Goal: Information Seeking & Learning: Learn about a topic

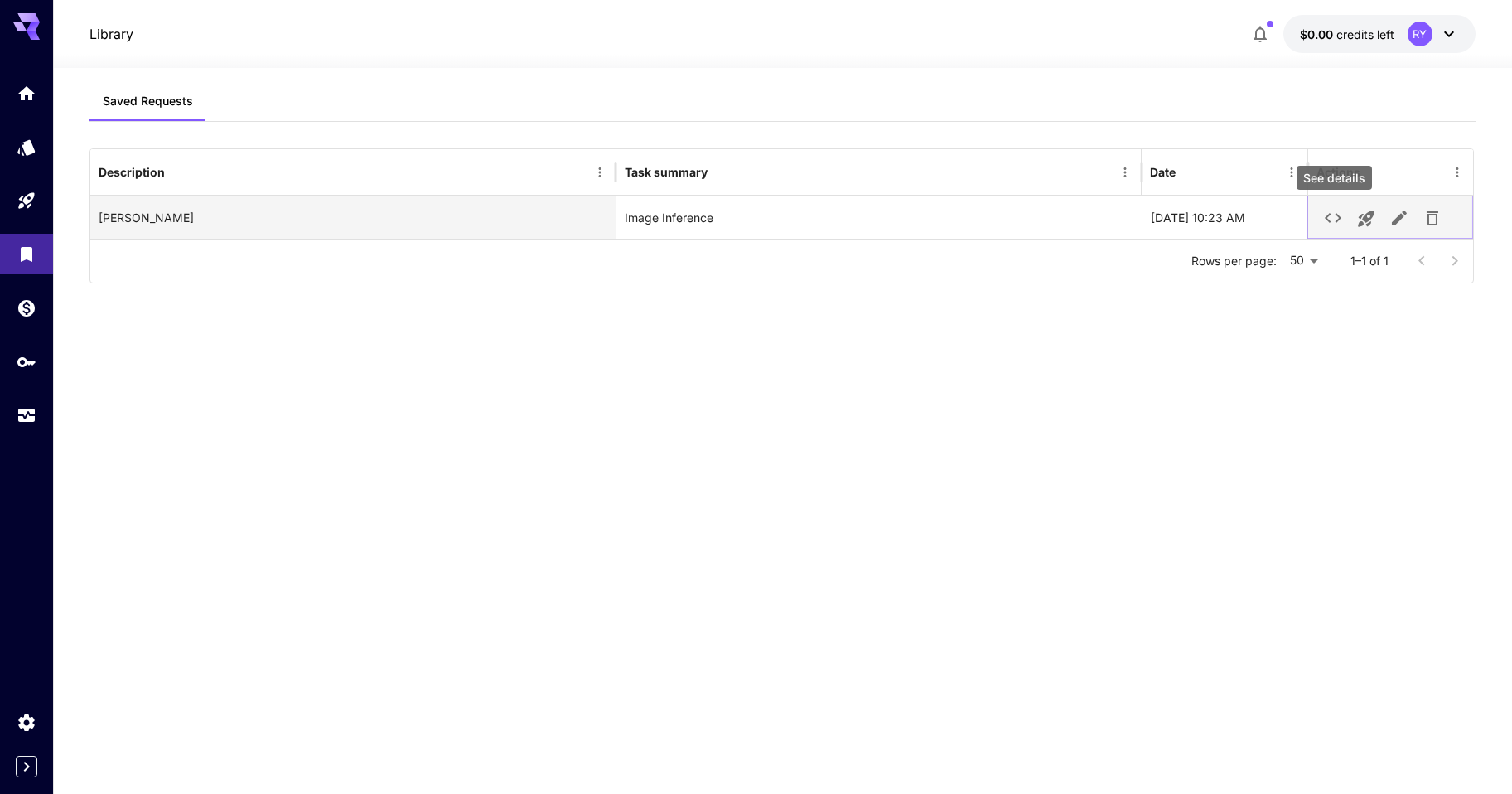
click at [1326, 216] on icon "See details" at bounding box center [1333, 218] width 20 height 20
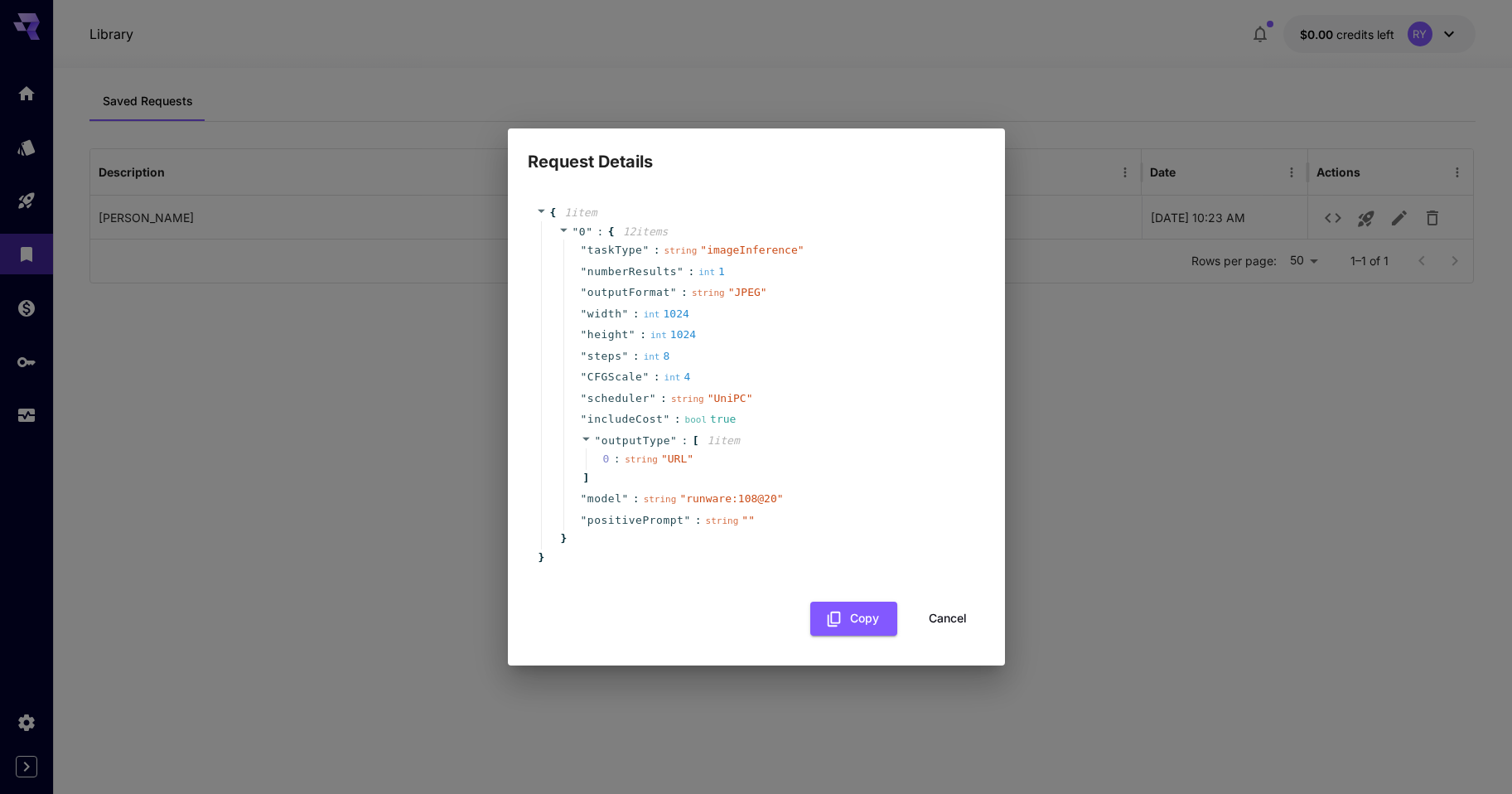
click at [1135, 457] on div "Request Details { 1 item " 0 " : { 12 item s " taskType " : string " imageInfer…" at bounding box center [756, 397] width 1512 height 794
click at [959, 624] on button "Cancel" at bounding box center [948, 618] width 74 height 34
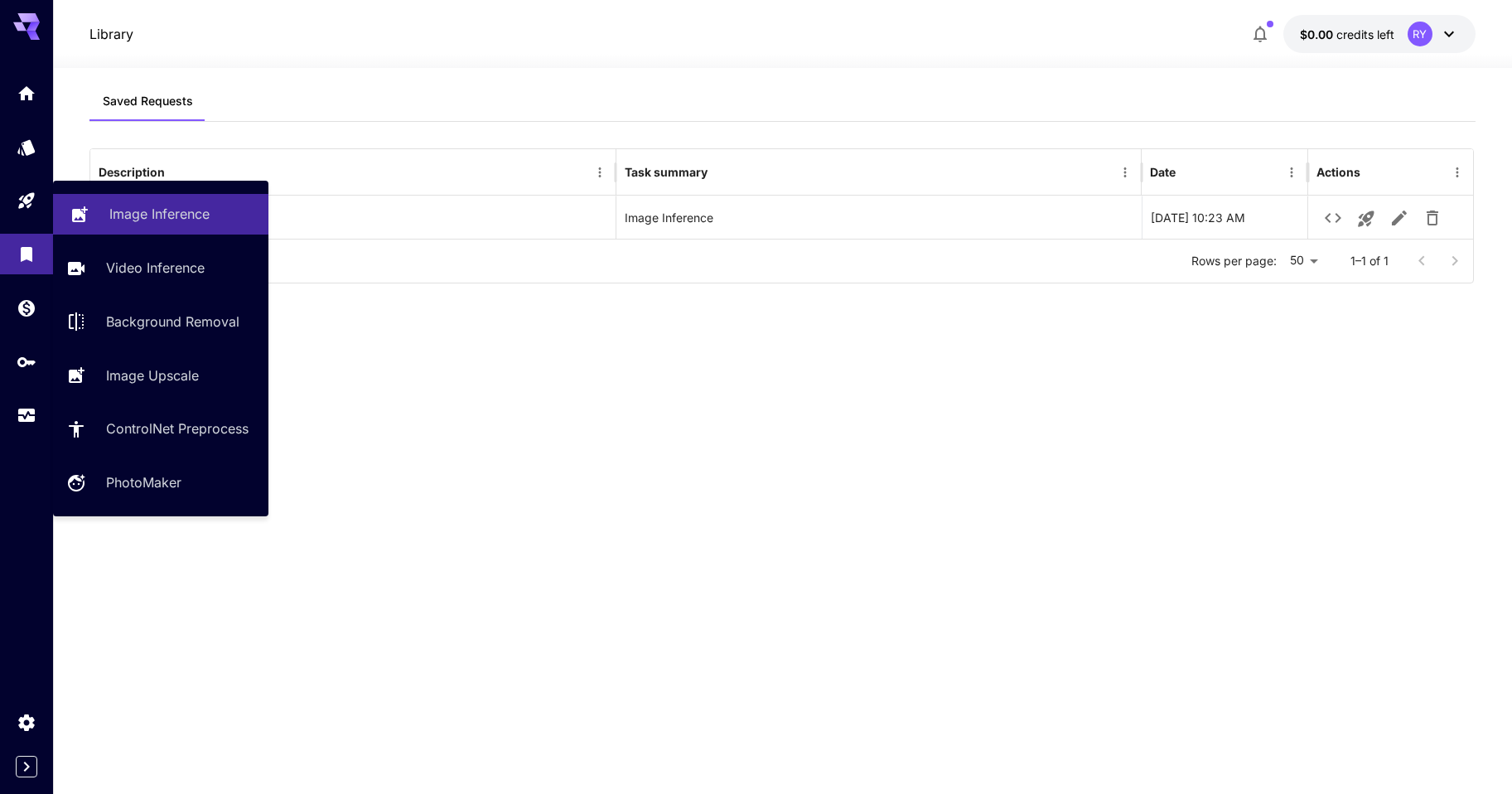
click at [176, 216] on p "Image Inference" at bounding box center [160, 214] width 101 height 20
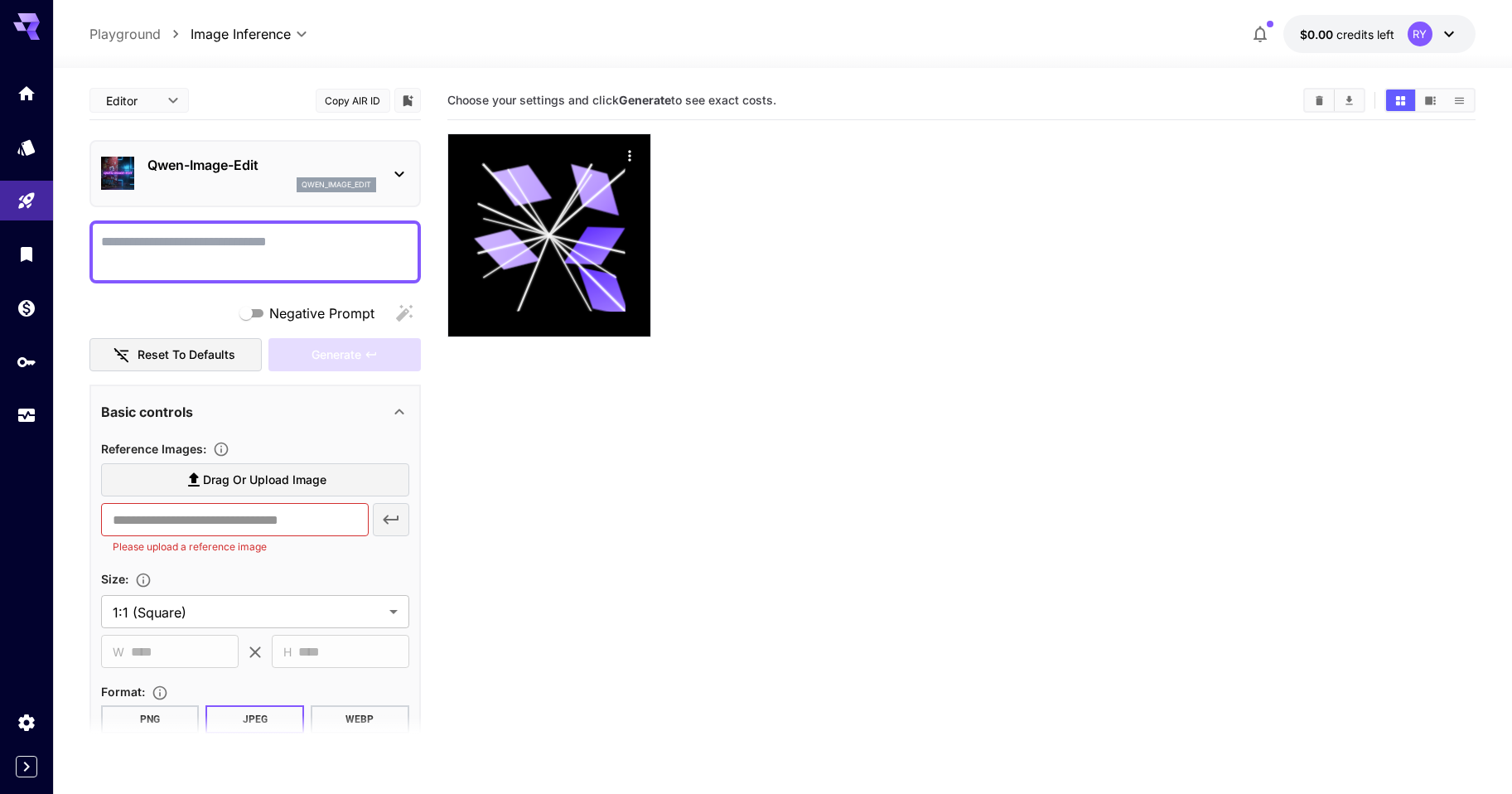
click at [151, 97] on body "**********" at bounding box center [756, 462] width 1512 height 925
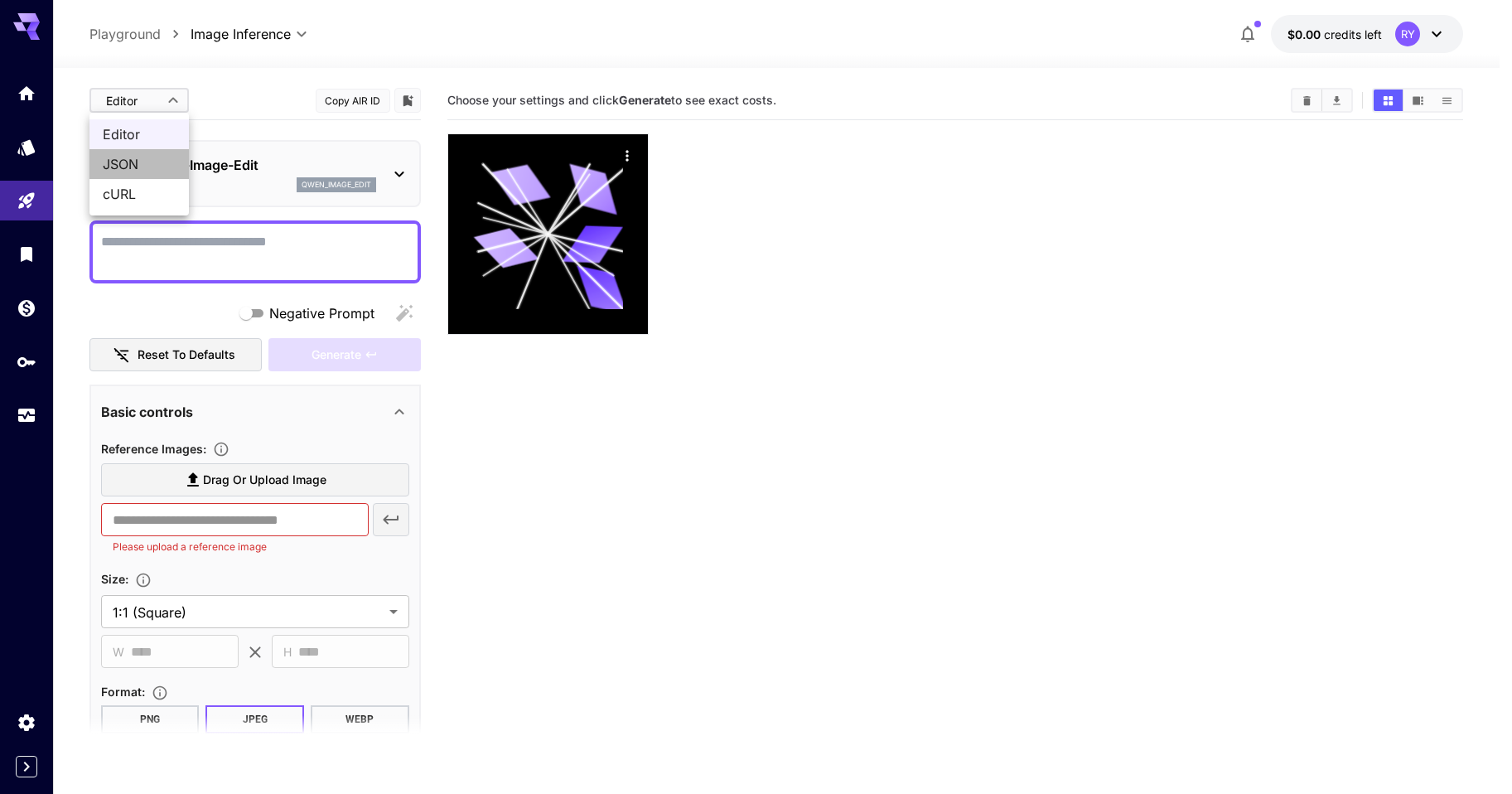
click at [128, 163] on span "JSON" at bounding box center [139, 164] width 73 height 20
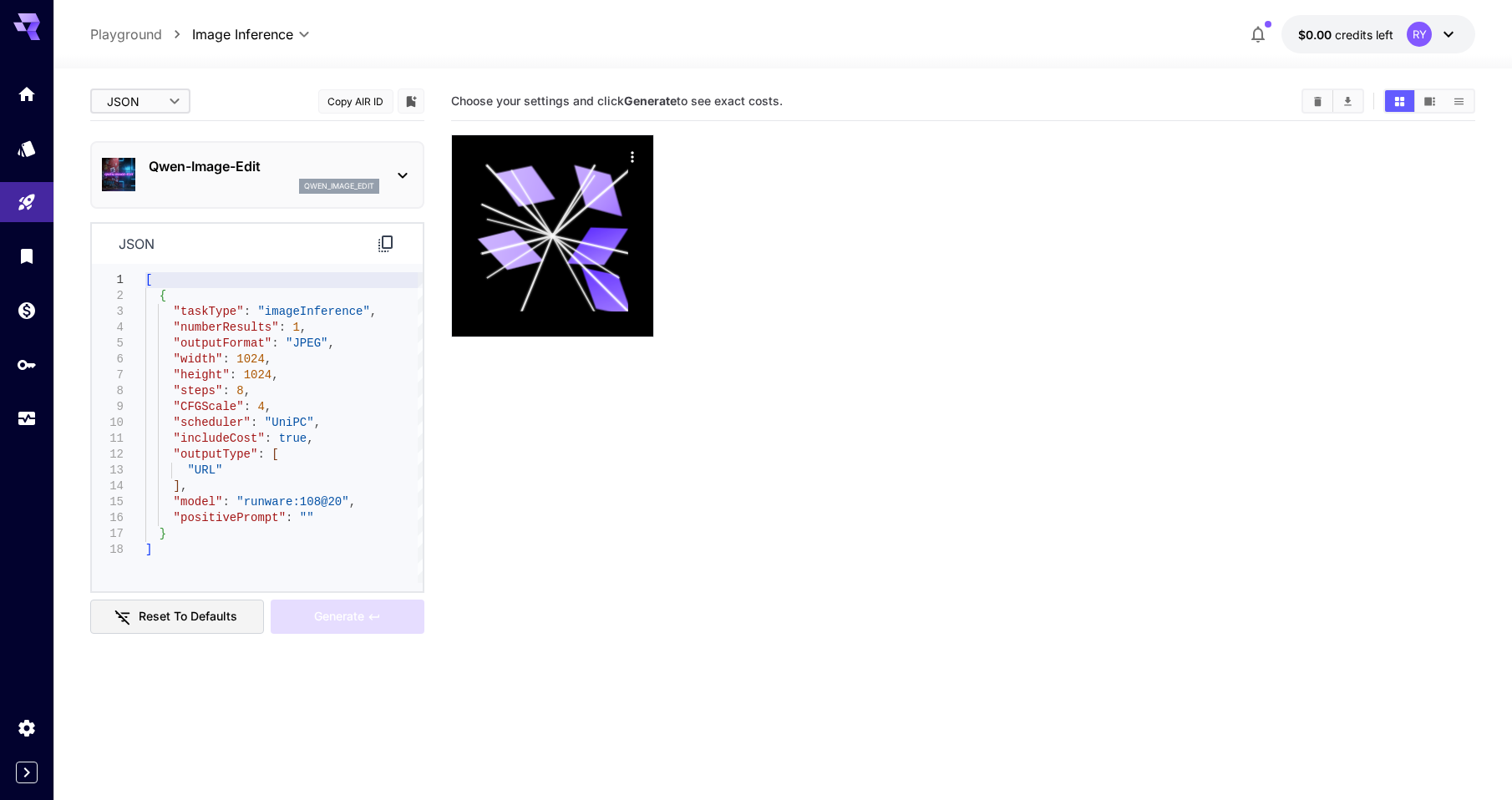
click at [121, 105] on body "**********" at bounding box center [756, 465] width 1512 height 932
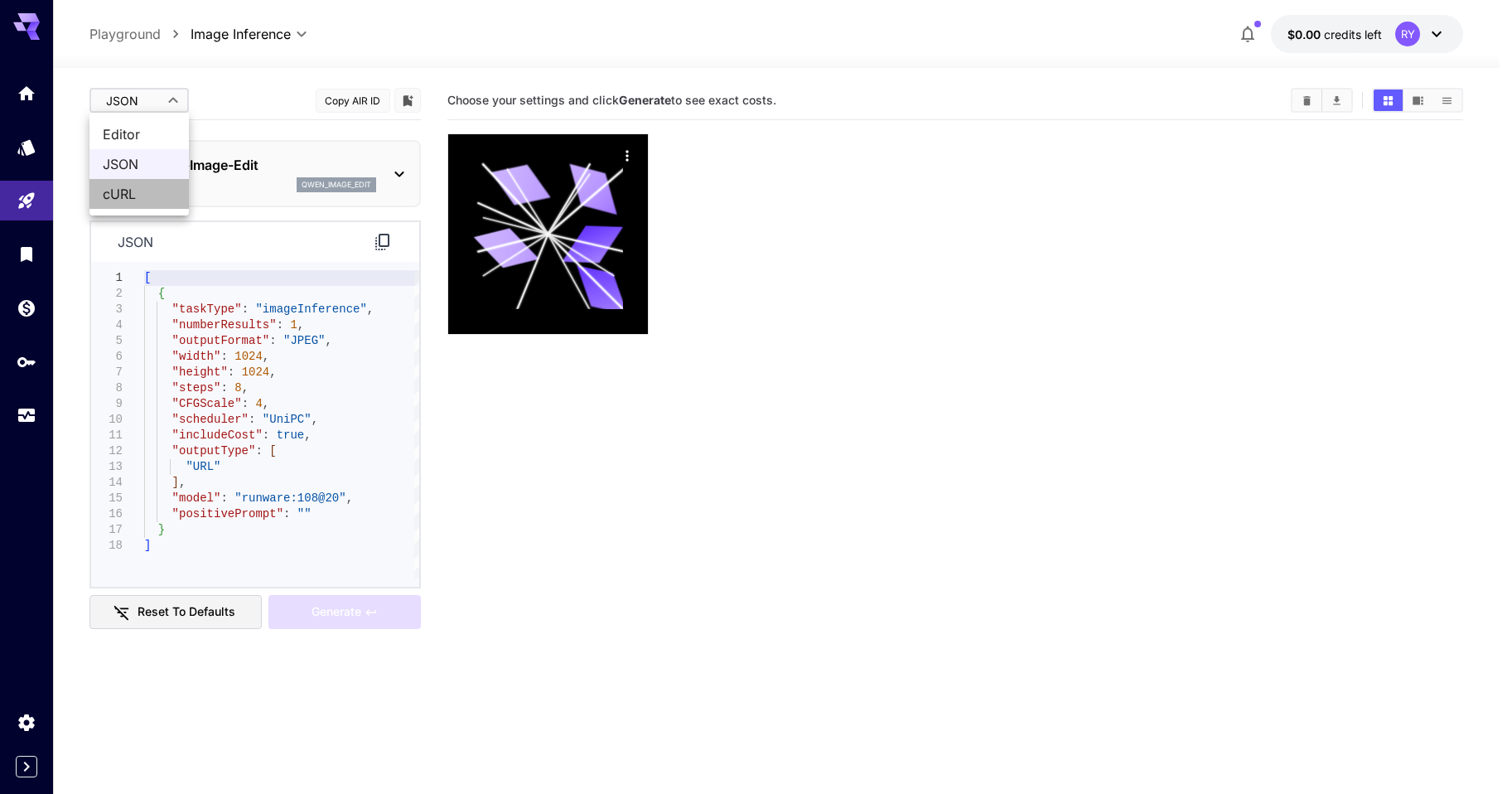
click at [123, 197] on span "cURL" at bounding box center [139, 193] width 73 height 20
type input "****"
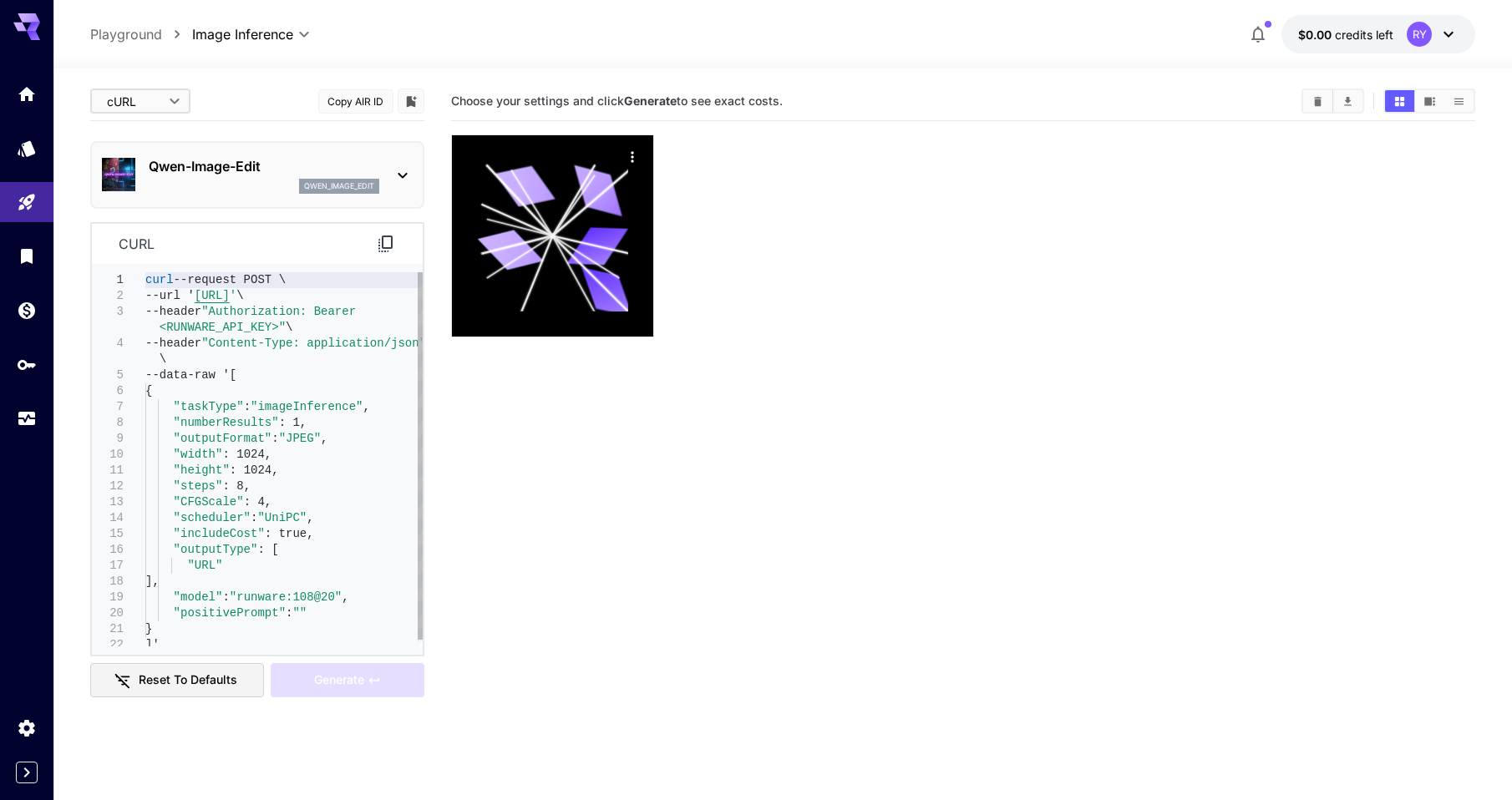
type textarea "**********"
drag, startPoint x: 350, startPoint y: 295, endPoint x: 193, endPoint y: 296, distance: 157.0
click at [193, 296] on div "curl --request POST \ --url ' https://api.runware.ai/v1 ' \ --header "Authoriza…" at bounding box center [284, 463] width 278 height 381
click at [1056, 194] on div at bounding box center [964, 236] width 1025 height 203
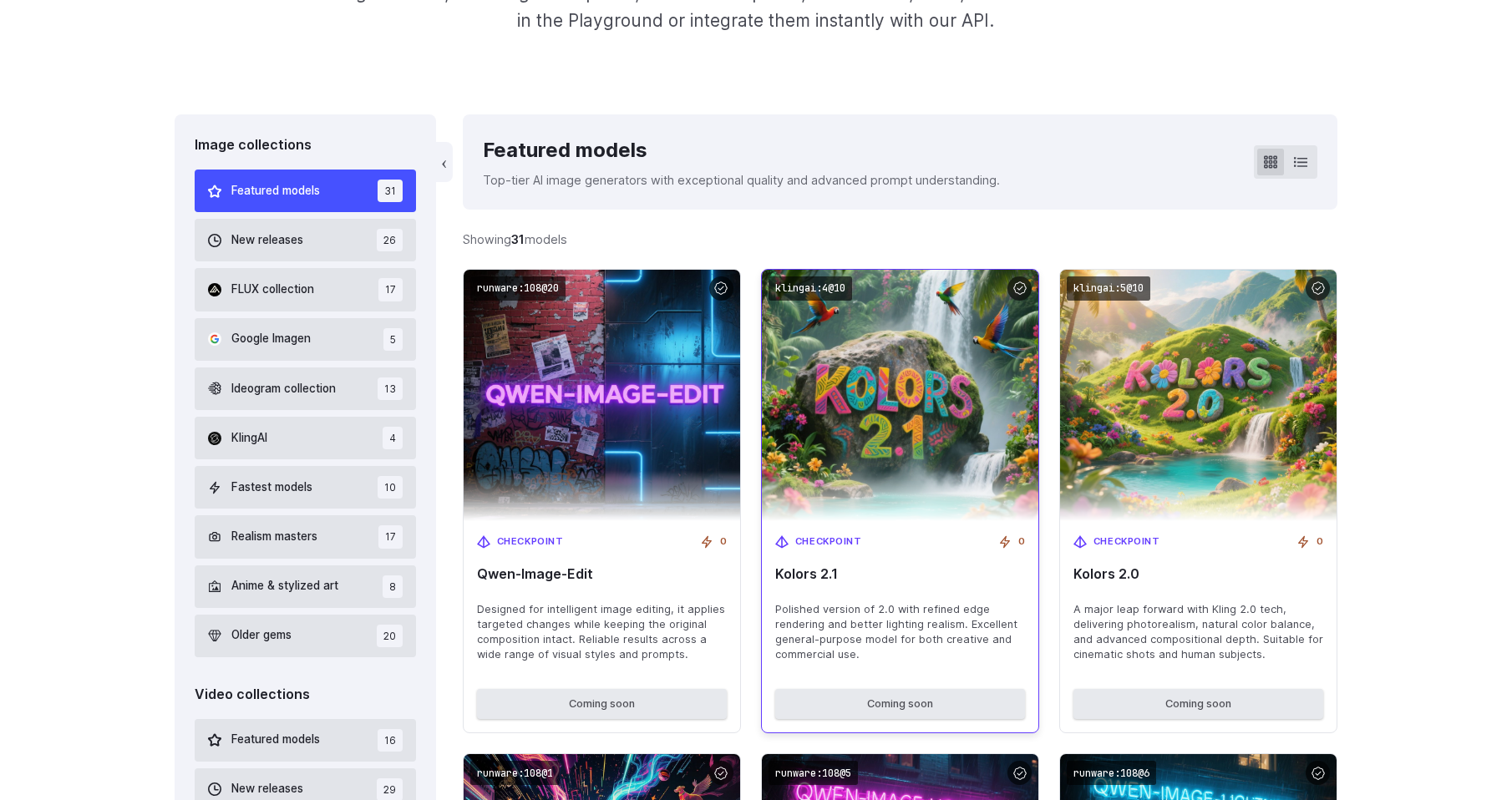
scroll to position [387, 0]
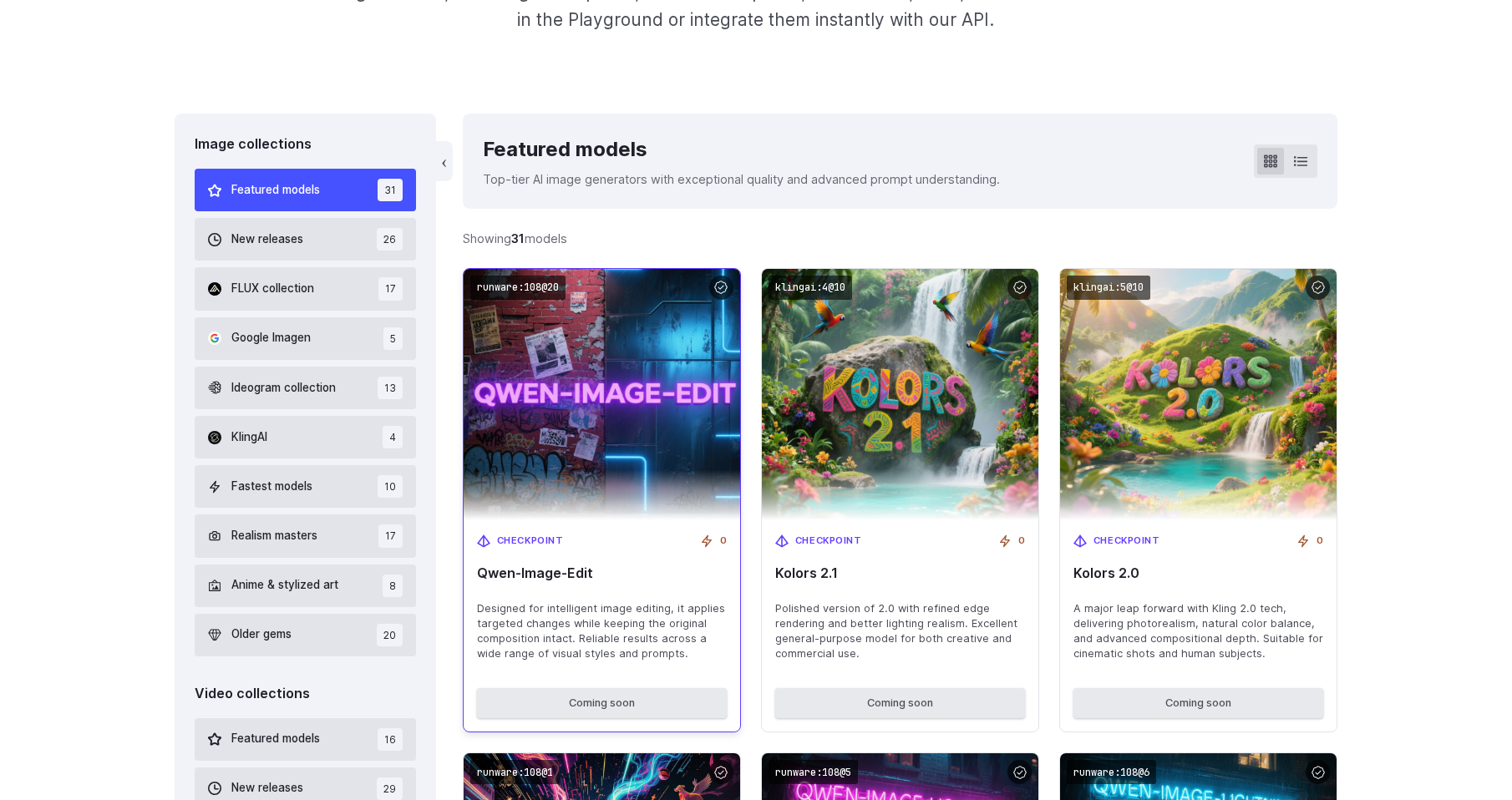
click at [725, 540] on span "0" at bounding box center [724, 541] width 7 height 15
click at [709, 543] on div "0" at bounding box center [714, 541] width 27 height 15
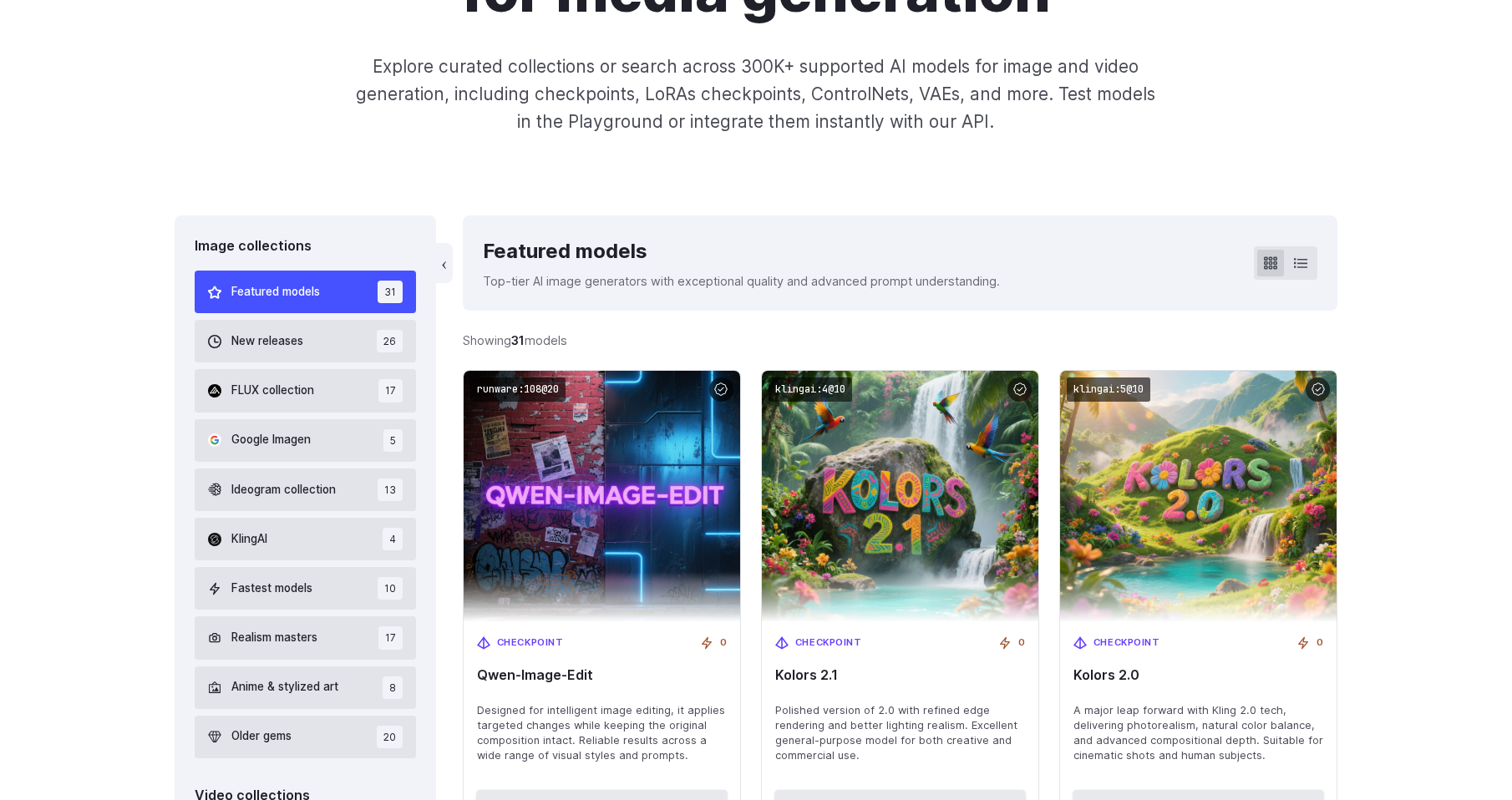
scroll to position [0, 0]
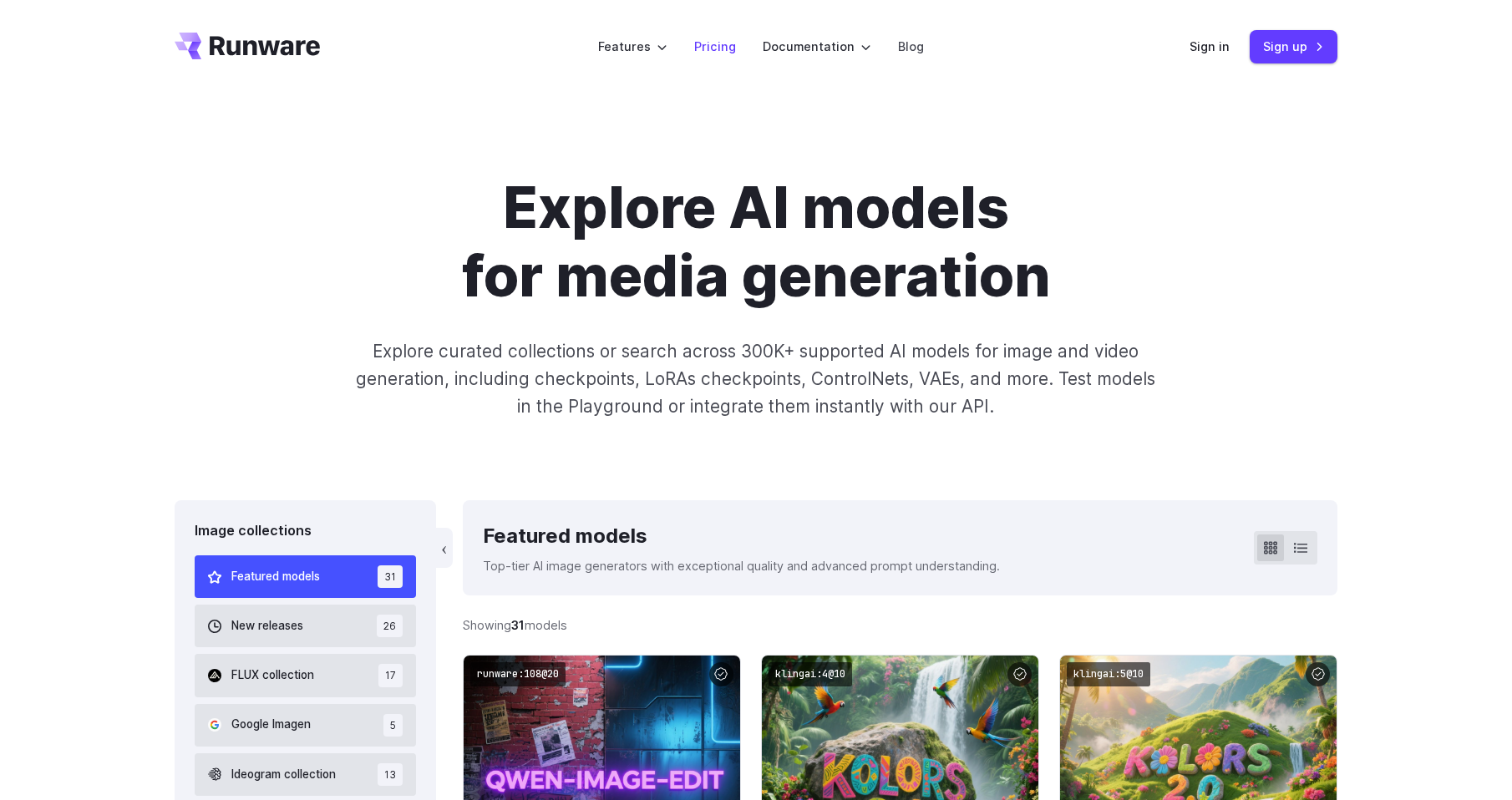
click at [714, 47] on link "Pricing" at bounding box center [715, 46] width 42 height 20
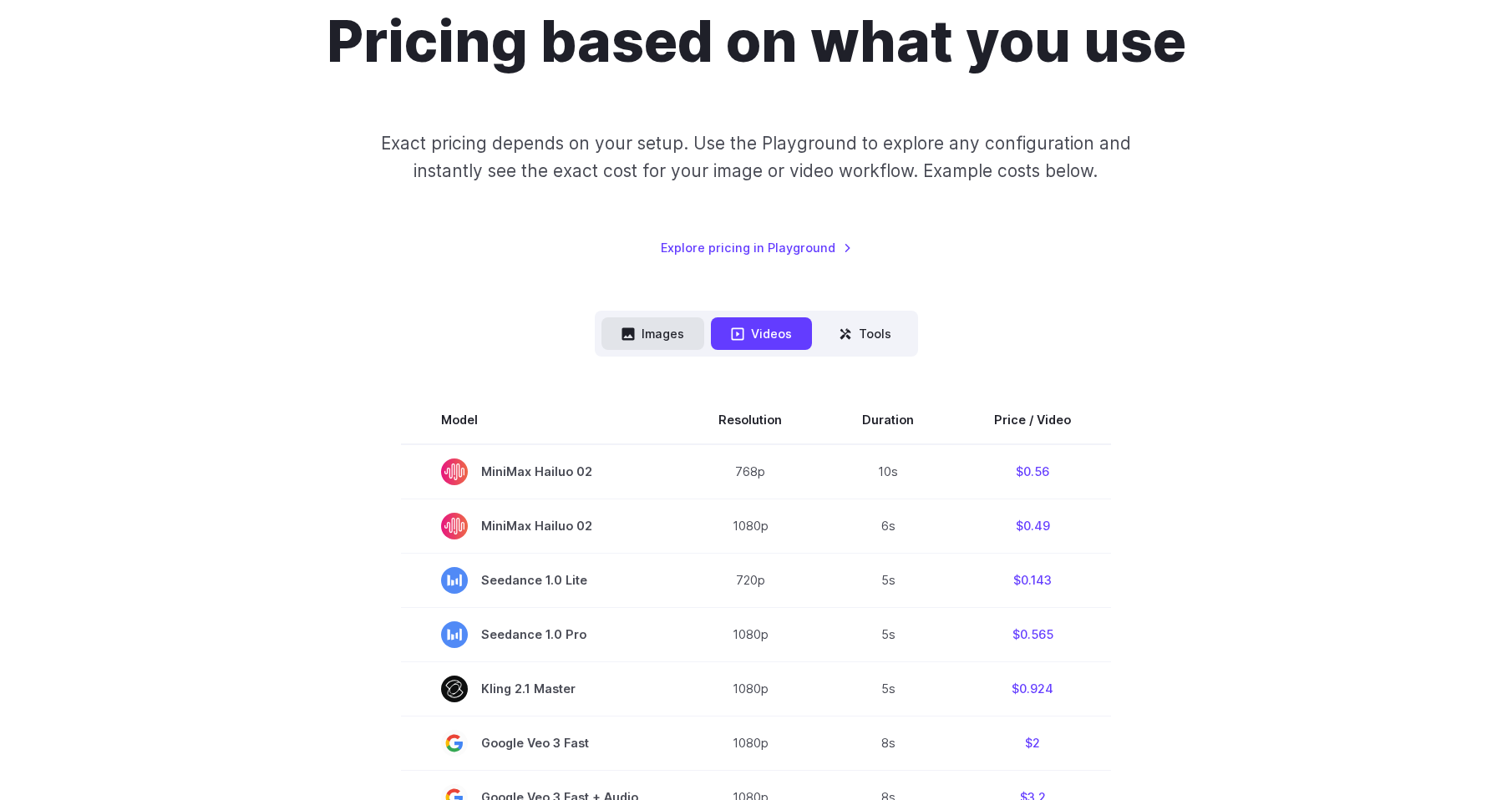
scroll to position [167, 0]
click at [659, 340] on button "Images" at bounding box center [652, 333] width 102 height 33
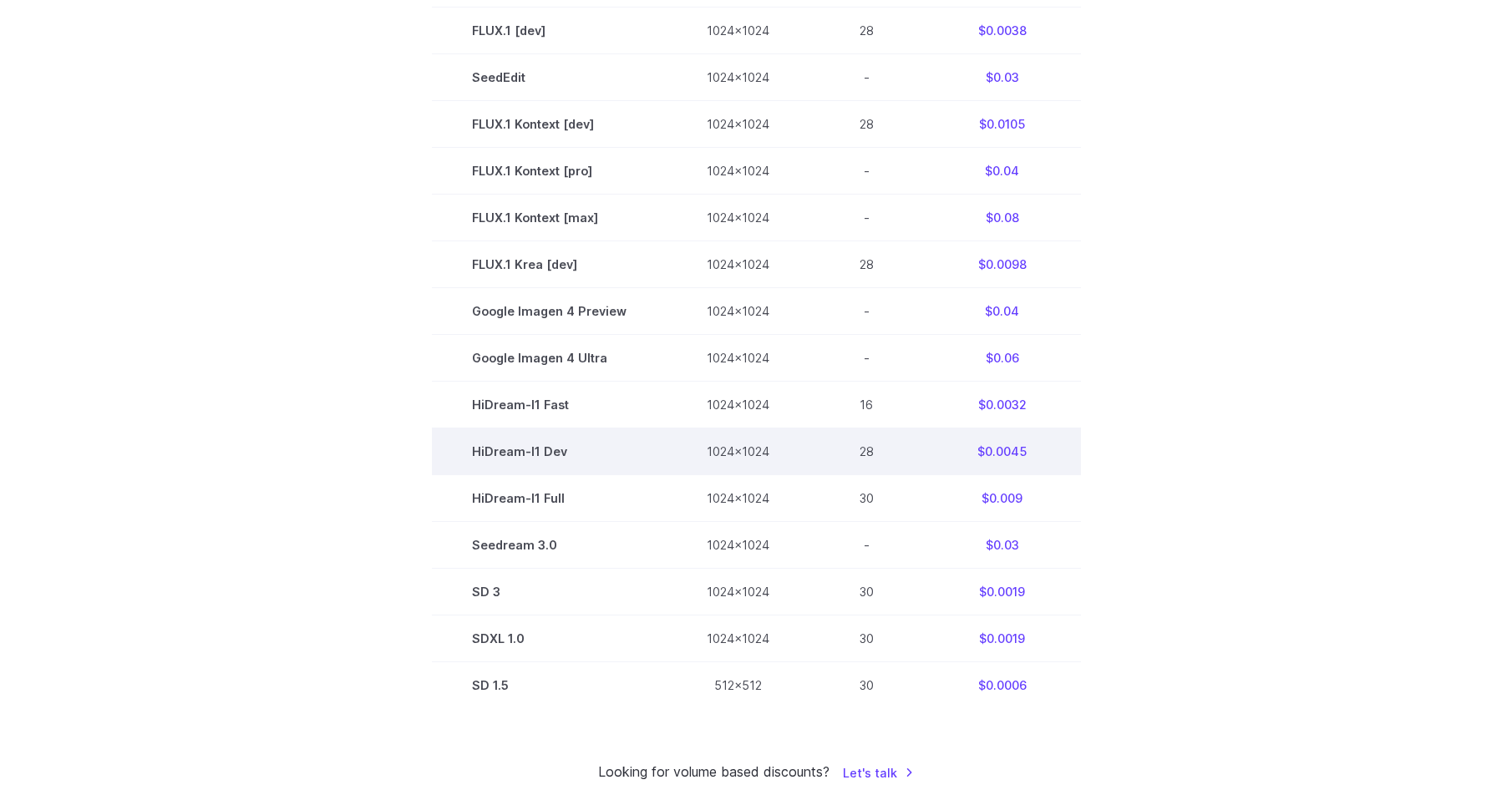
scroll to position [651, 0]
drag, startPoint x: 1028, startPoint y: 453, endPoint x: 1006, endPoint y: 453, distance: 22.0
click at [1006, 453] on td "$0.0045" at bounding box center [1002, 450] width 157 height 47
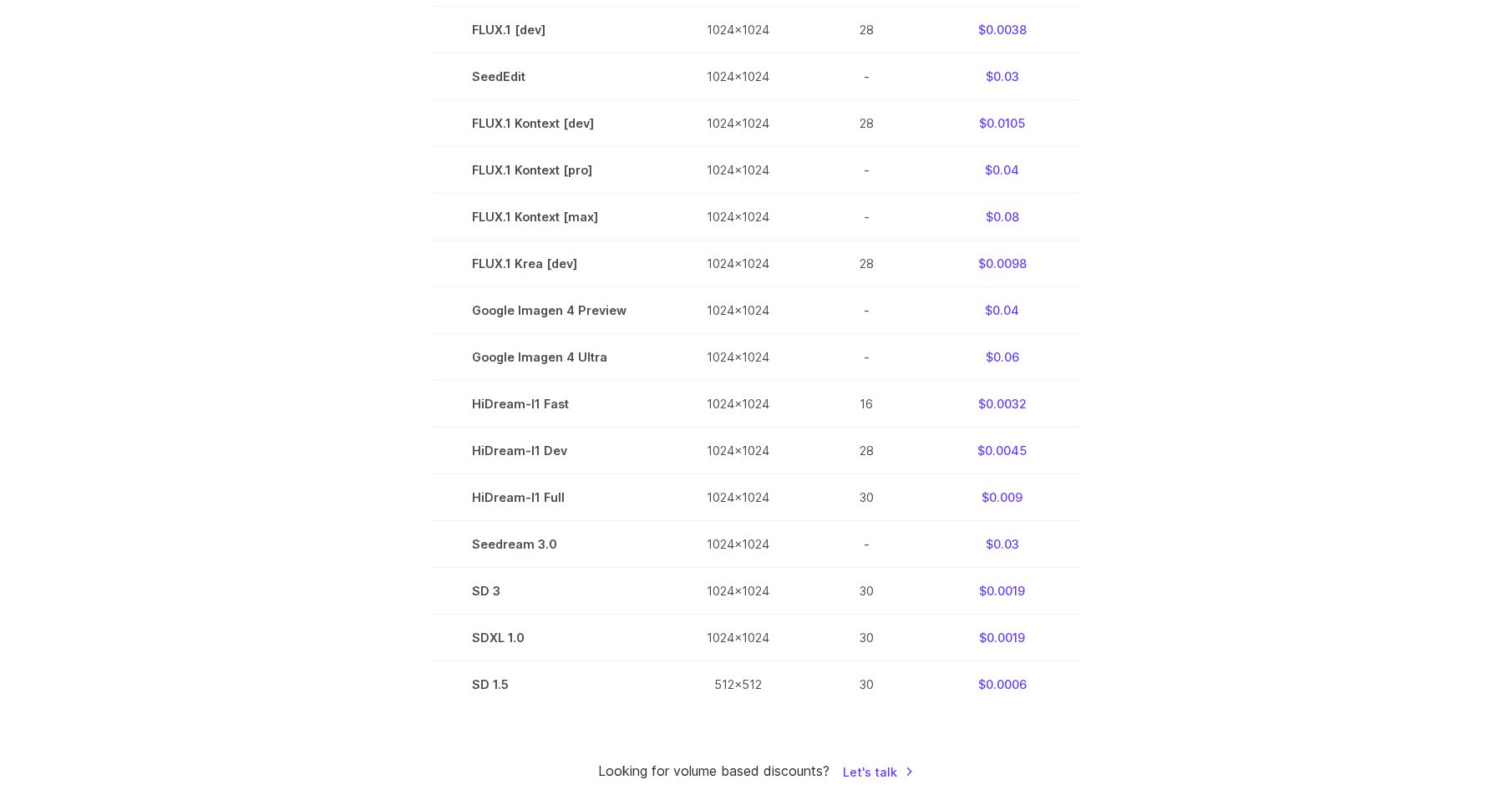
drag, startPoint x: 1006, startPoint y: 453, endPoint x: 1114, endPoint y: 469, distance: 109.2
click at [1114, 469] on section "Model Size Steps Price / Video FLUX.1 [schnell] 1024x1024 4 $0.0013 FLUX.1 [dev…" at bounding box center [756, 310] width 1163 height 796
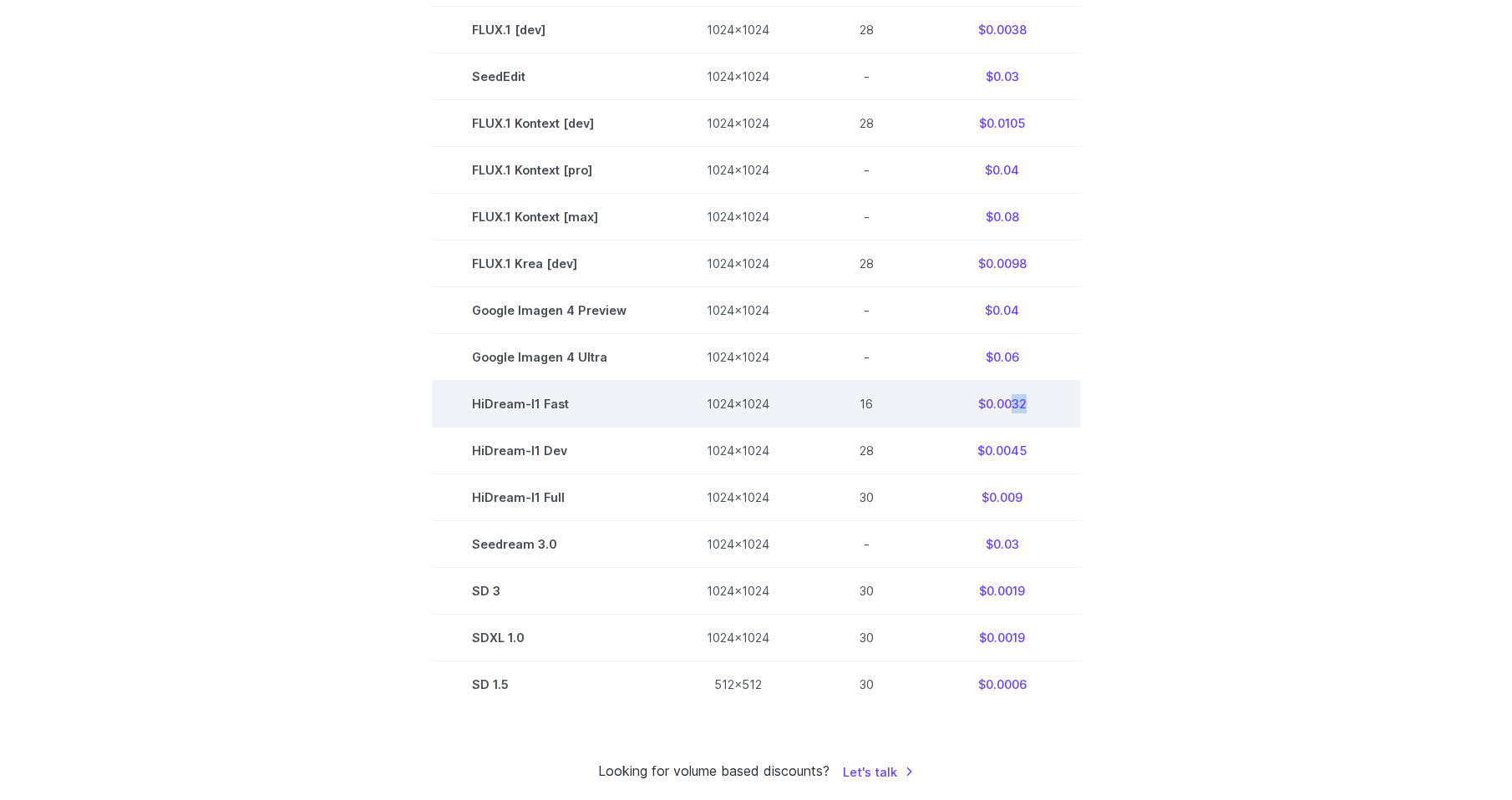
drag, startPoint x: 1026, startPoint y: 399, endPoint x: 1008, endPoint y: 403, distance: 18.4
click at [1008, 403] on td "$0.0032" at bounding box center [1002, 403] width 157 height 47
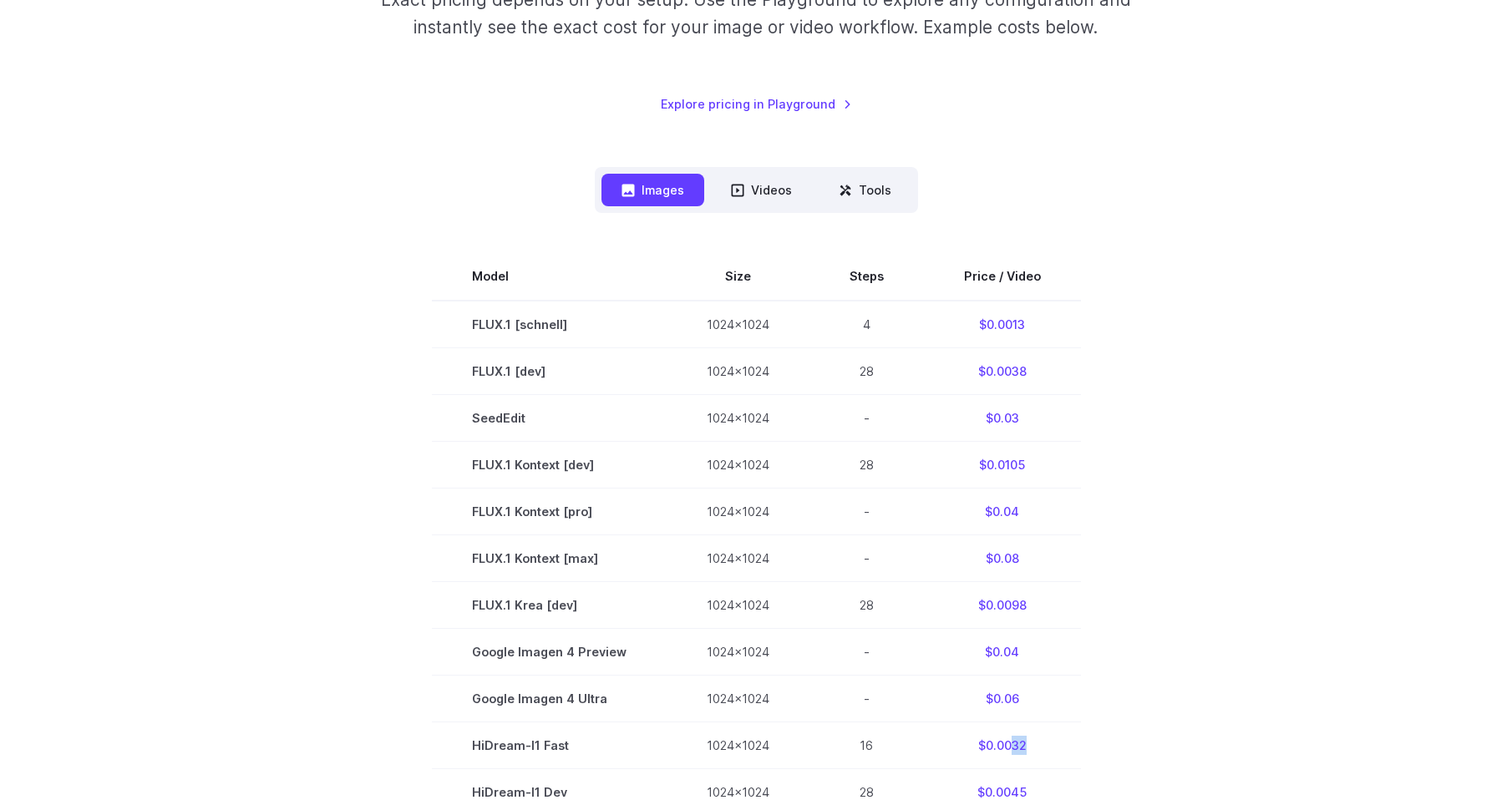
scroll to position [311, 0]
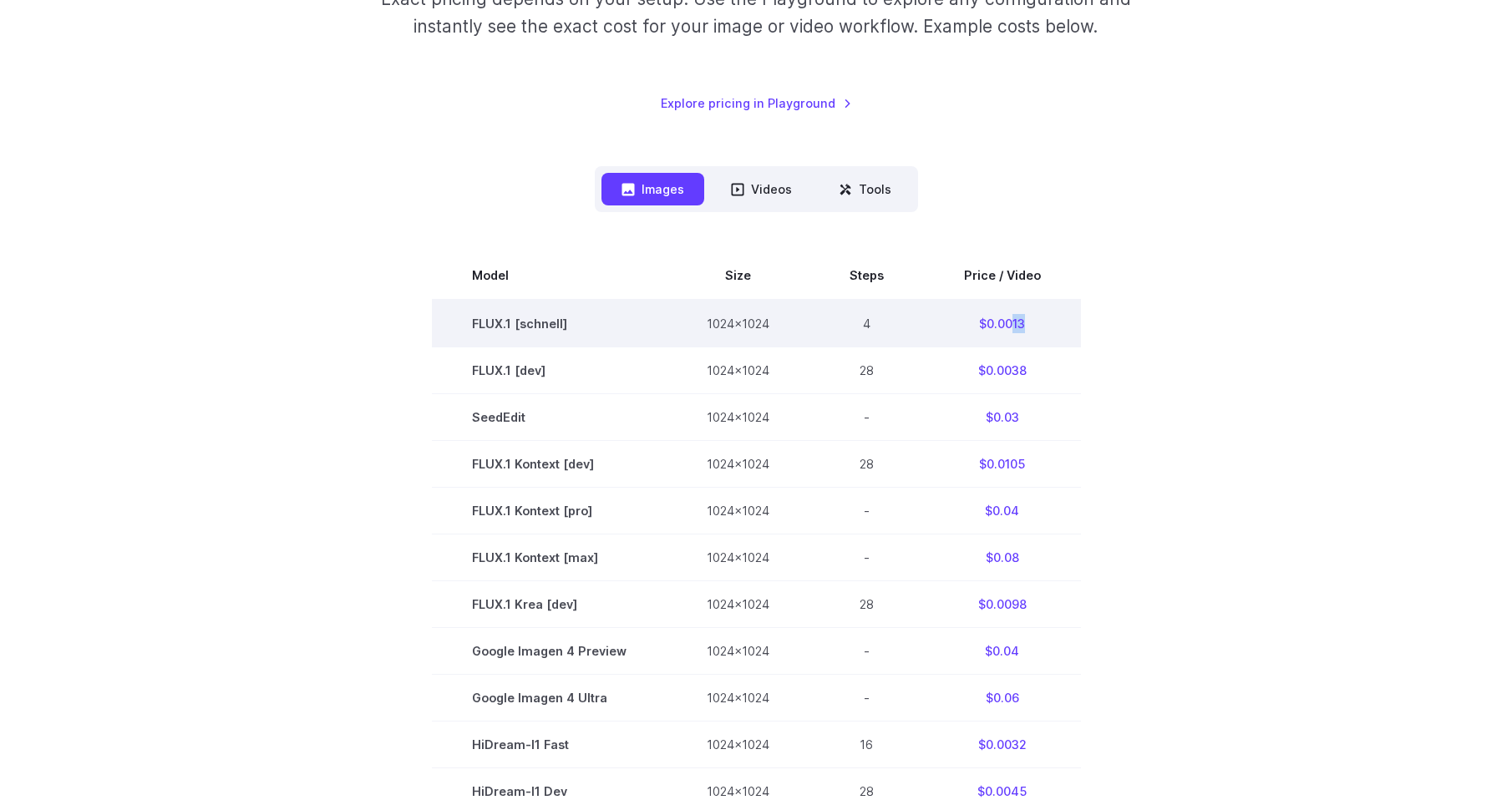
drag, startPoint x: 1027, startPoint y: 319, endPoint x: 1008, endPoint y: 322, distance: 19.2
click at [1008, 322] on td "$0.0013" at bounding box center [1002, 324] width 157 height 48
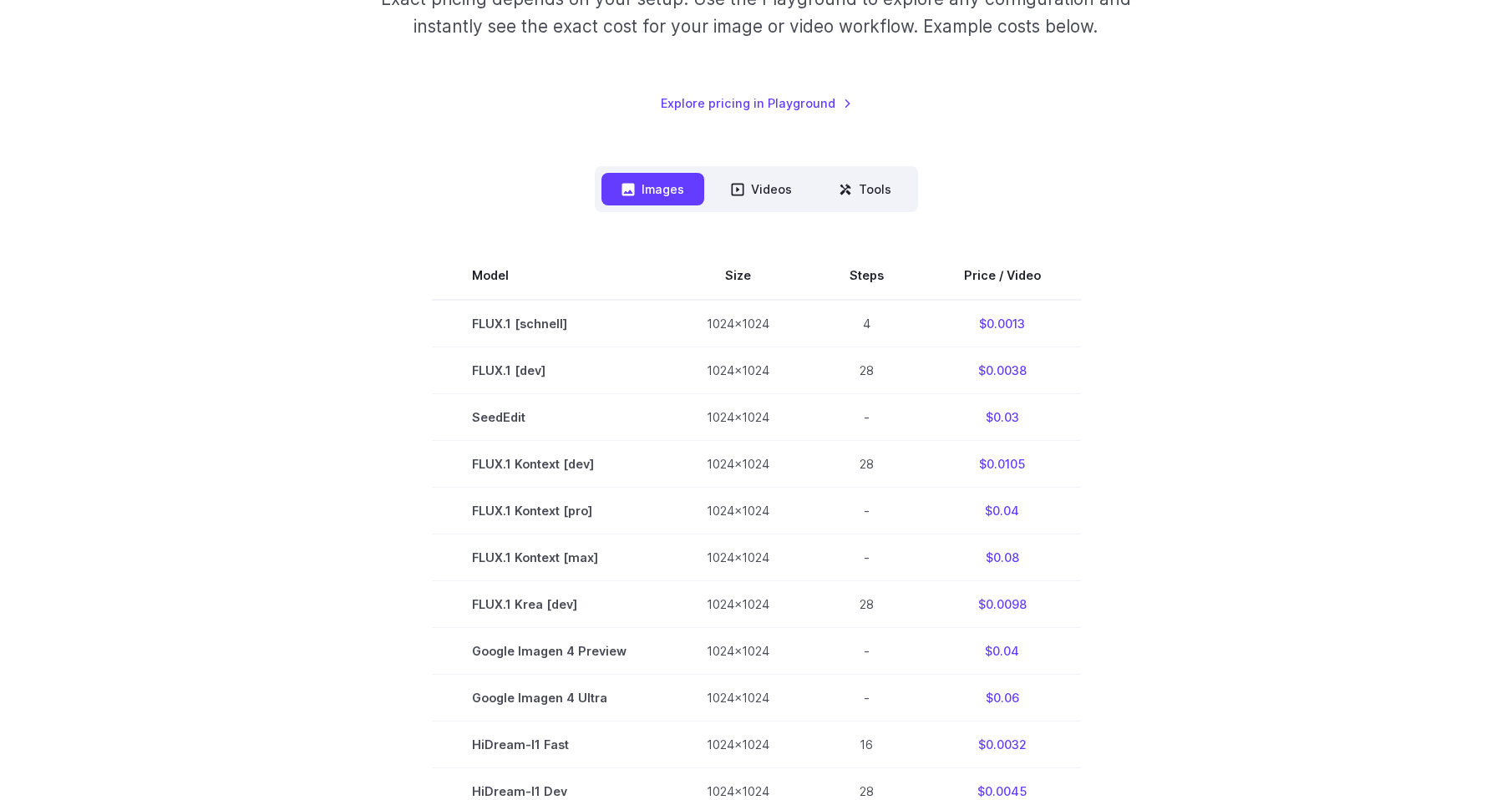
drag, startPoint x: 1008, startPoint y: 322, endPoint x: 1124, endPoint y: 359, distance: 121.8
click at [1124, 359] on section "Model Size Steps Price / Video FLUX.1 [schnell] 1024x1024 4 $0.0013 FLUX.1 [dev…" at bounding box center [756, 650] width 1163 height 796
click at [862, 195] on button "Tools" at bounding box center [865, 189] width 93 height 33
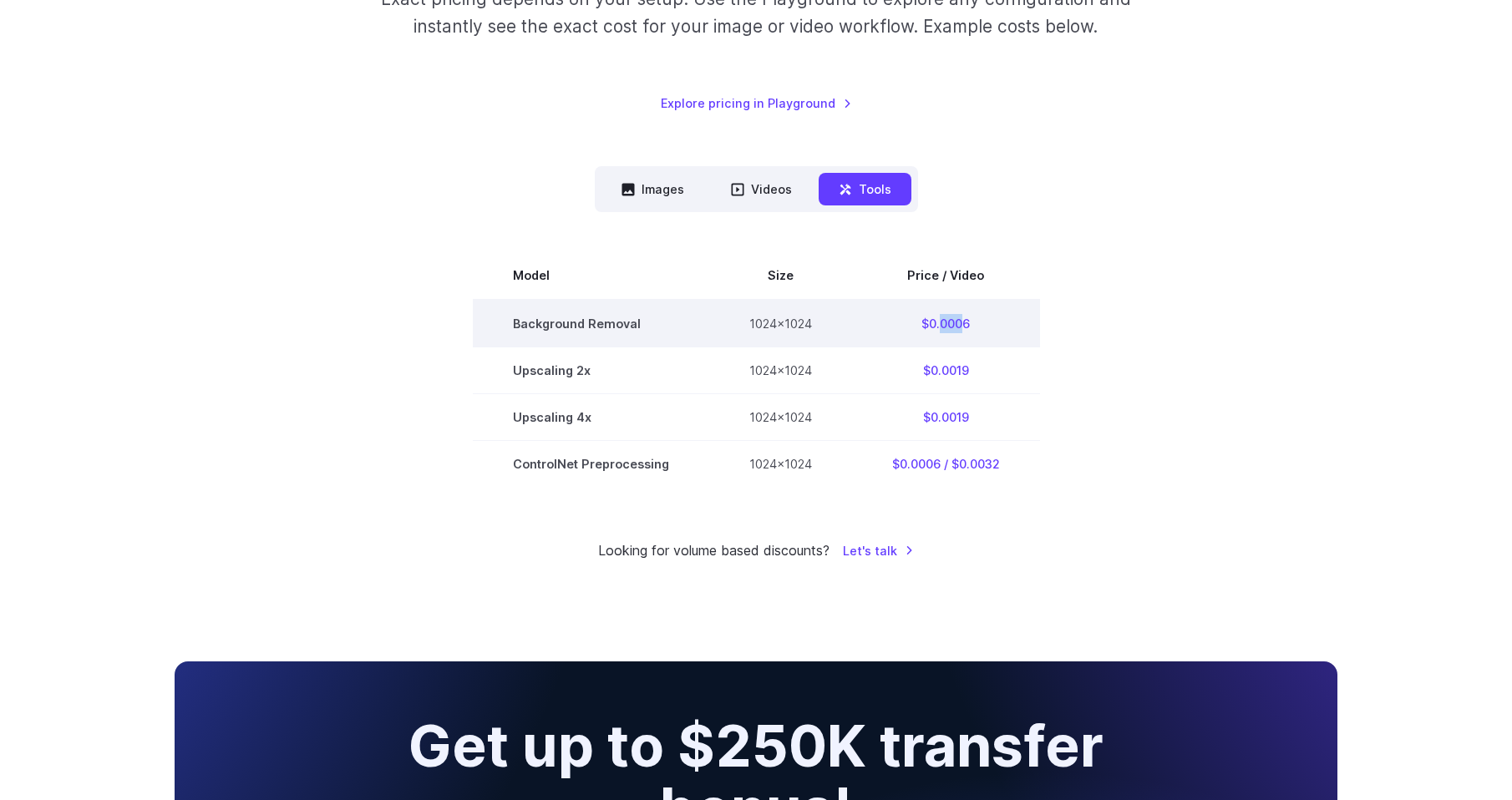
drag, startPoint x: 959, startPoint y: 324, endPoint x: 939, endPoint y: 326, distance: 20.1
click at [939, 326] on td "$0.0006" at bounding box center [945, 324] width 188 height 48
drag, startPoint x: 939, startPoint y: 326, endPoint x: 821, endPoint y: 342, distance: 119.1
click at [821, 342] on td "1024x1024" at bounding box center [780, 324] width 143 height 48
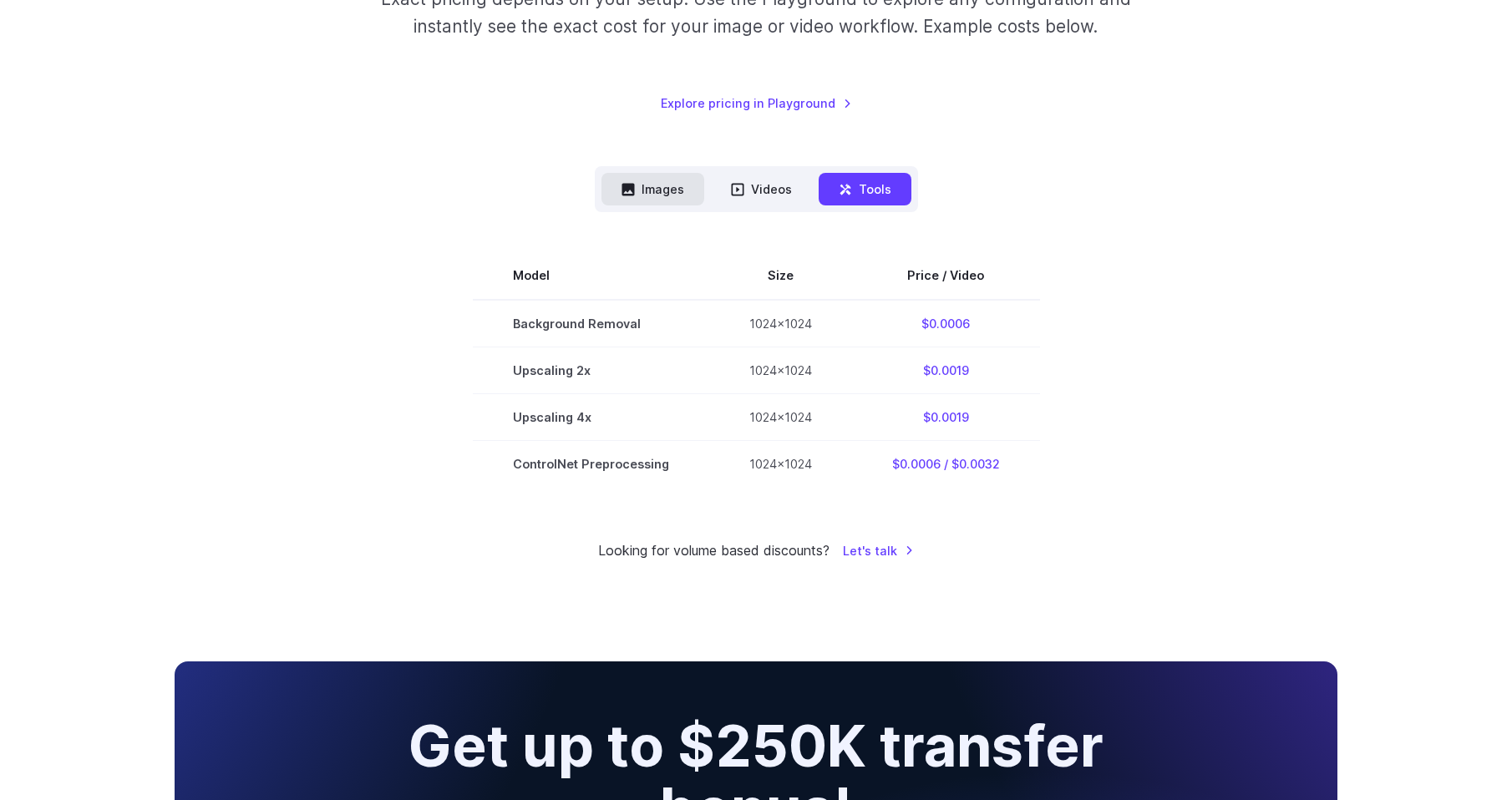
click at [657, 192] on button "Images" at bounding box center [652, 189] width 102 height 33
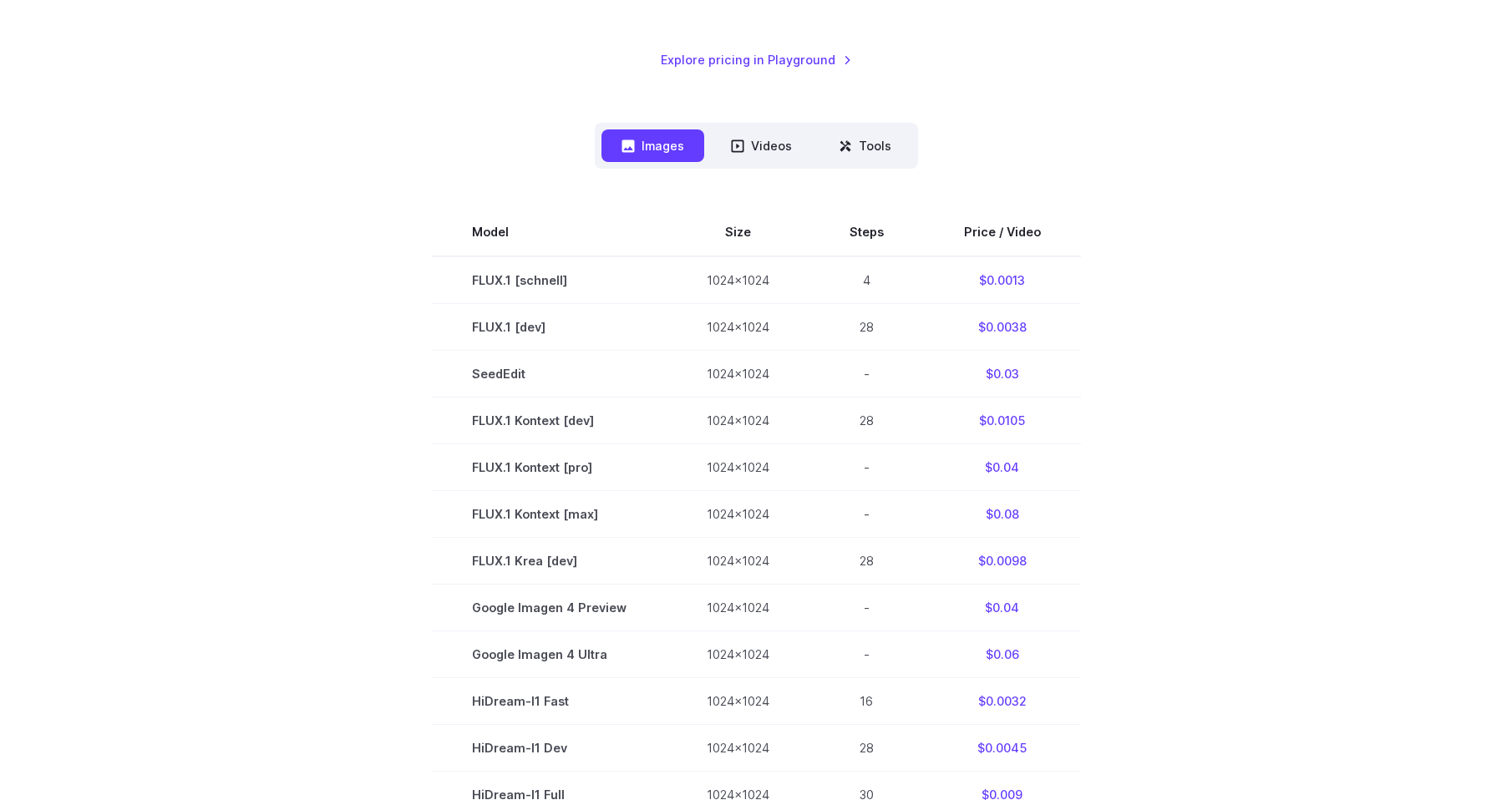
scroll to position [370, 0]
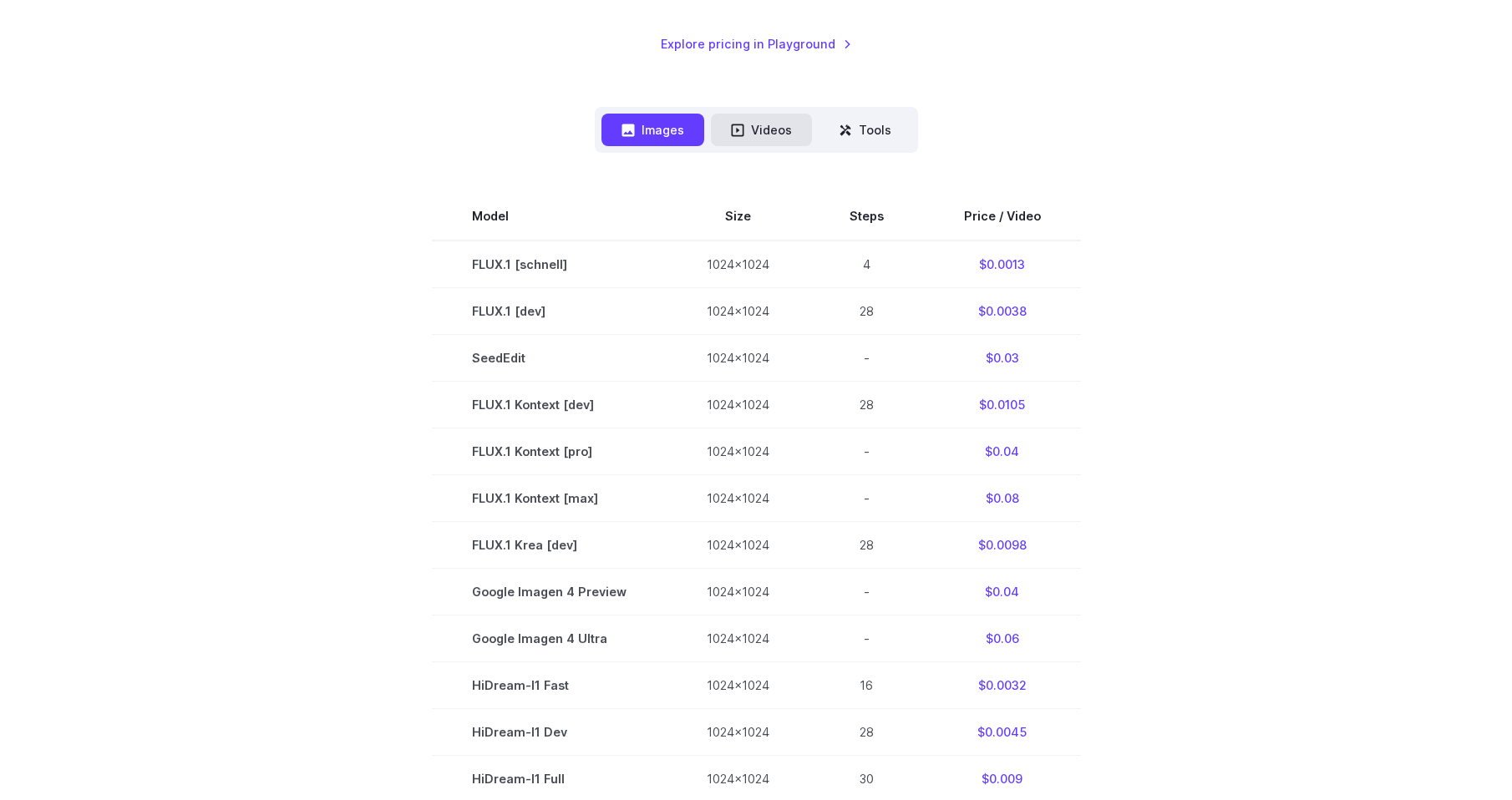
click at [757, 138] on button "Videos" at bounding box center [762, 130] width 101 height 33
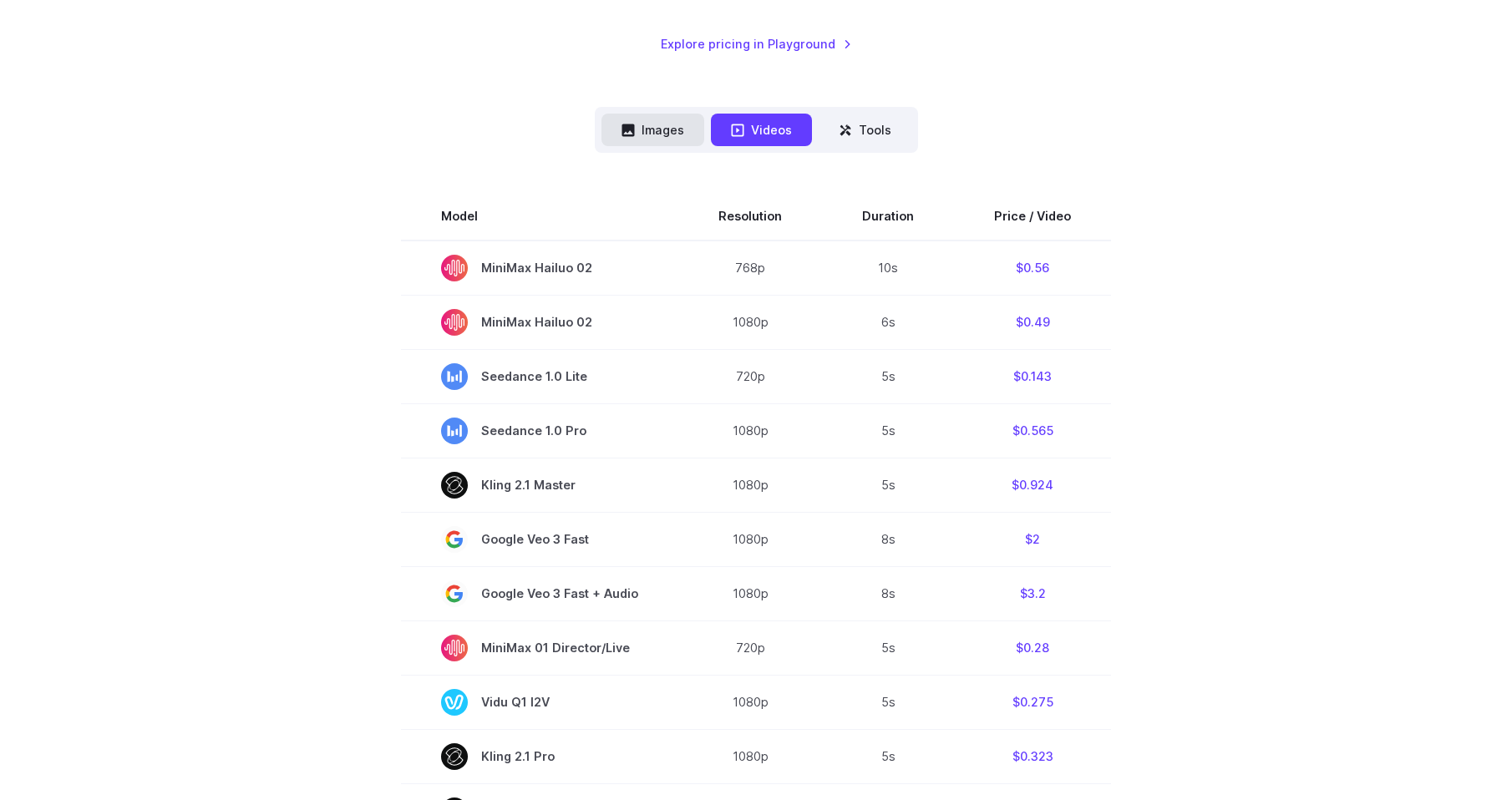
click at [658, 130] on button "Images" at bounding box center [652, 130] width 102 height 33
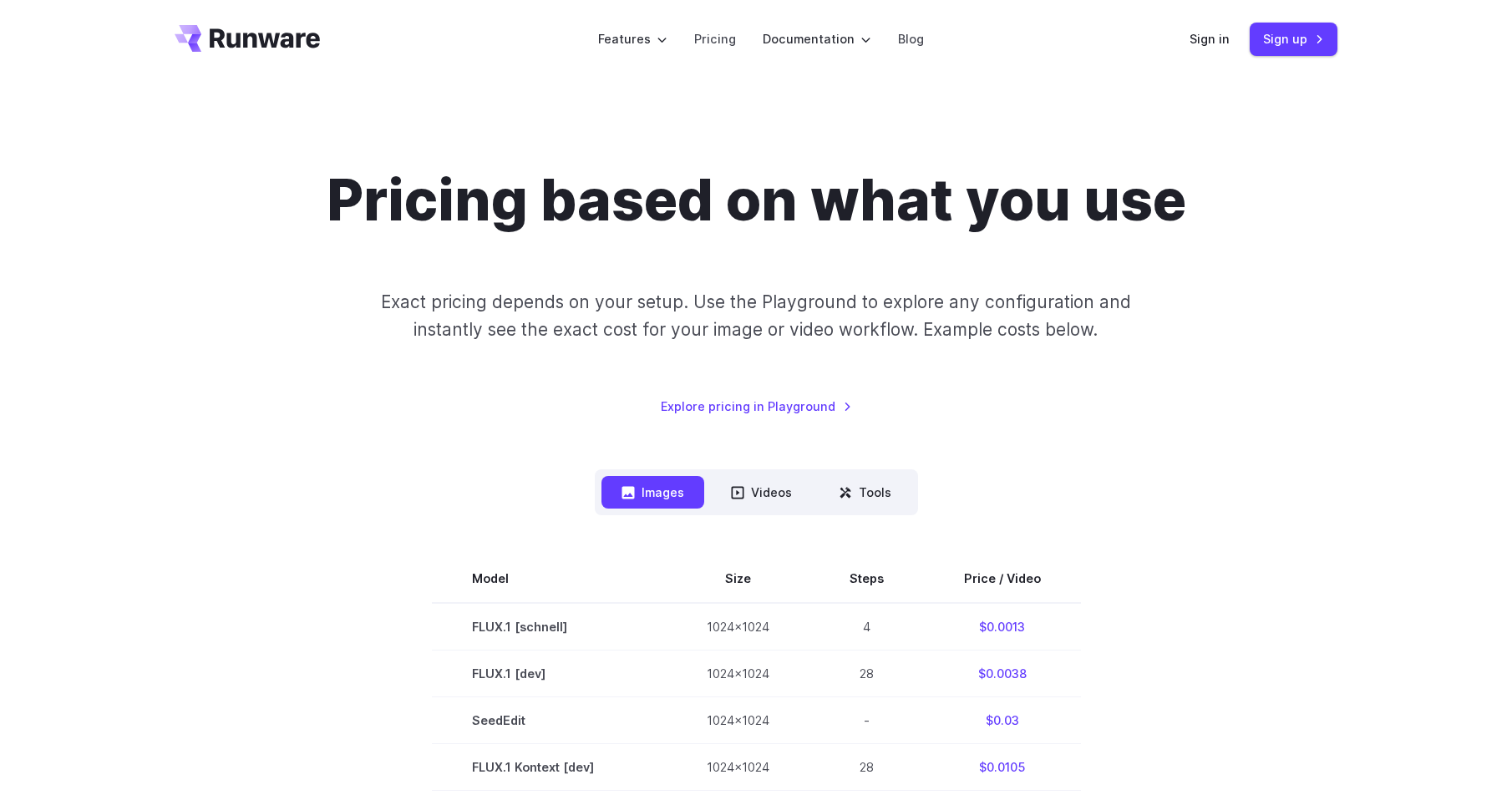
scroll to position [0, 0]
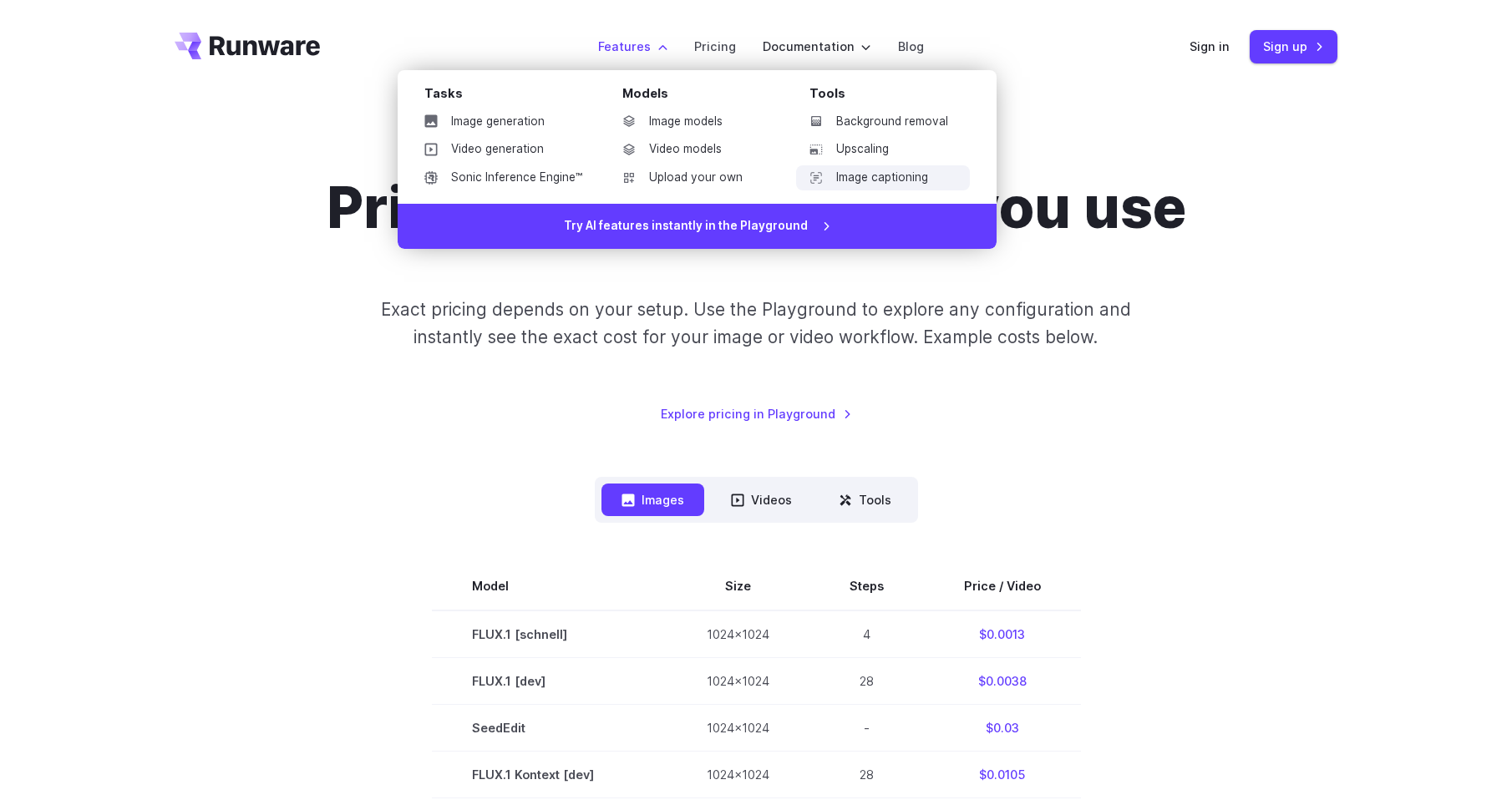
click at [913, 181] on link "Image captioning" at bounding box center [883, 178] width 174 height 25
click at [879, 150] on link "Upscaling" at bounding box center [883, 149] width 174 height 25
